Goal: Transaction & Acquisition: Purchase product/service

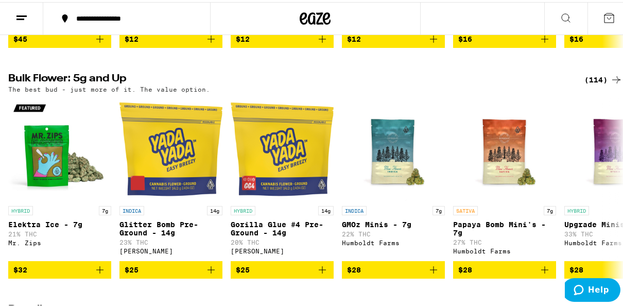
scroll to position [309, 0]
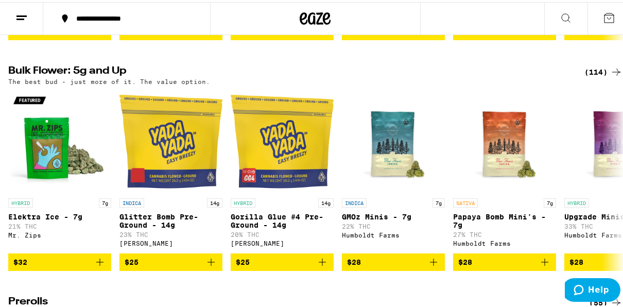
click at [610, 72] on icon at bounding box center [616, 70] width 12 height 12
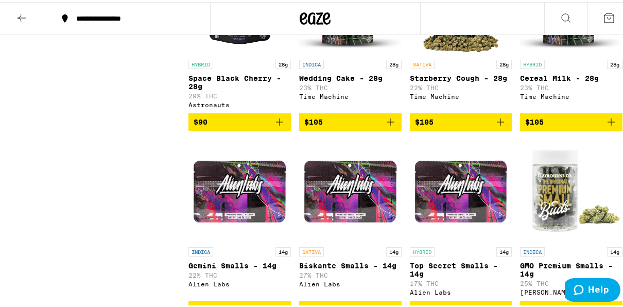
scroll to position [3769, 0]
